Goal: Information Seeking & Learning: Stay updated

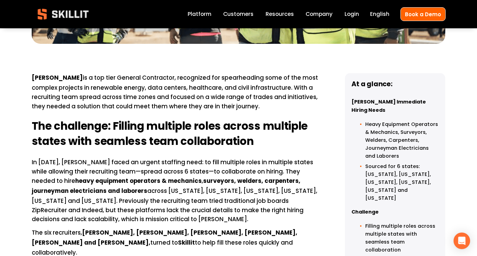
scroll to position [344, 0]
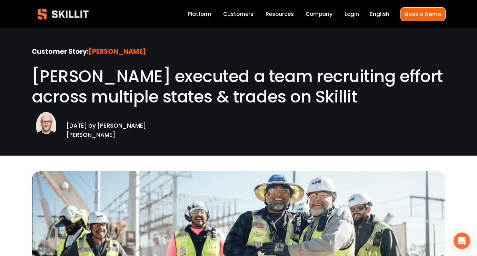
scroll to position [20, 0]
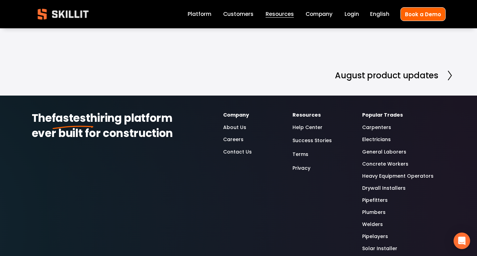
scroll to position [1356, 0]
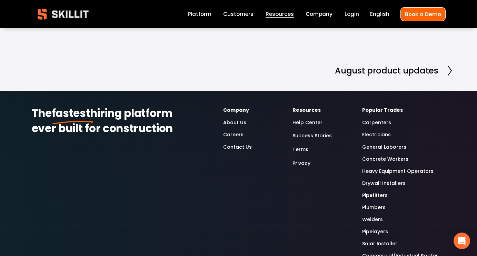
click at [378, 67] on h2 "August product updates" at bounding box center [386, 71] width 103 height 8
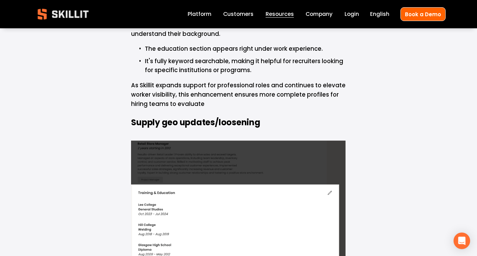
scroll to position [788, 0]
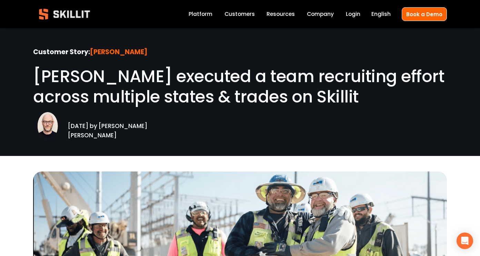
scroll to position [12, 0]
